Goal: Information Seeking & Learning: Learn about a topic

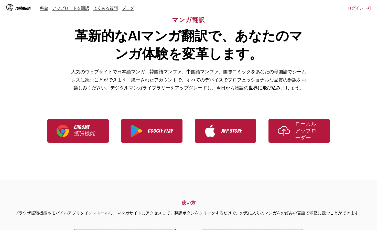
scroll to position [40, 0]
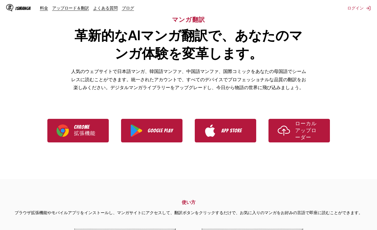
click at [48, 9] on div "料金 アップロード＆翻訳 よくある質問 ブログ" at bounding box center [89, 8] width 98 height 6
click at [42, 8] on link "料金" at bounding box center [44, 7] width 8 height 5
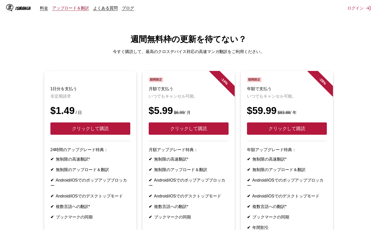
click at [65, 9] on link "アップロード＆翻訳" at bounding box center [70, 7] width 37 height 5
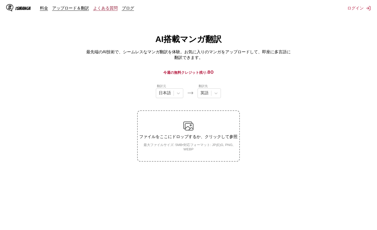
click at [102, 8] on link "よくある質問" at bounding box center [105, 7] width 25 height 5
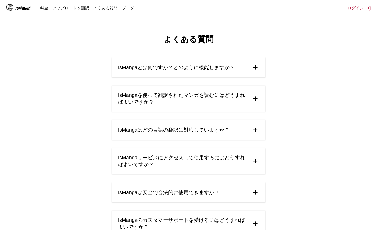
click at [129, 71] on span "IsMangaとは何ですか？どのように機能しますか？" at bounding box center [176, 67] width 117 height 7
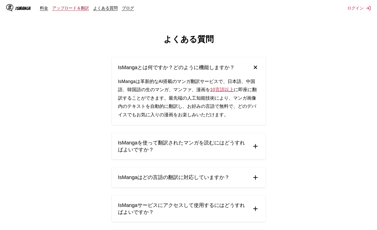
click at [75, 10] on link "アップロード＆翻訳" at bounding box center [70, 7] width 37 height 5
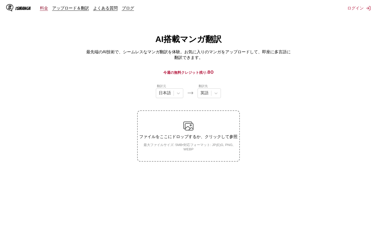
click at [46, 10] on link "料金" at bounding box center [44, 7] width 8 height 5
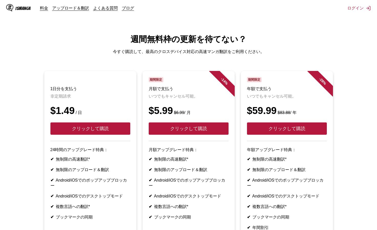
click at [18, 8] on div "IsManga" at bounding box center [22, 8] width 15 height 5
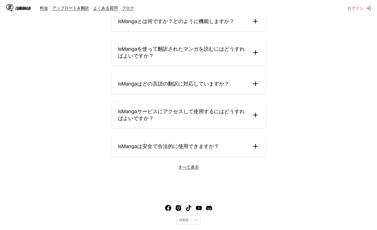
scroll to position [876, 0]
click at [183, 170] on link "すべて表示" at bounding box center [188, 168] width 20 height 6
